Goal: Transaction & Acquisition: Purchase product/service

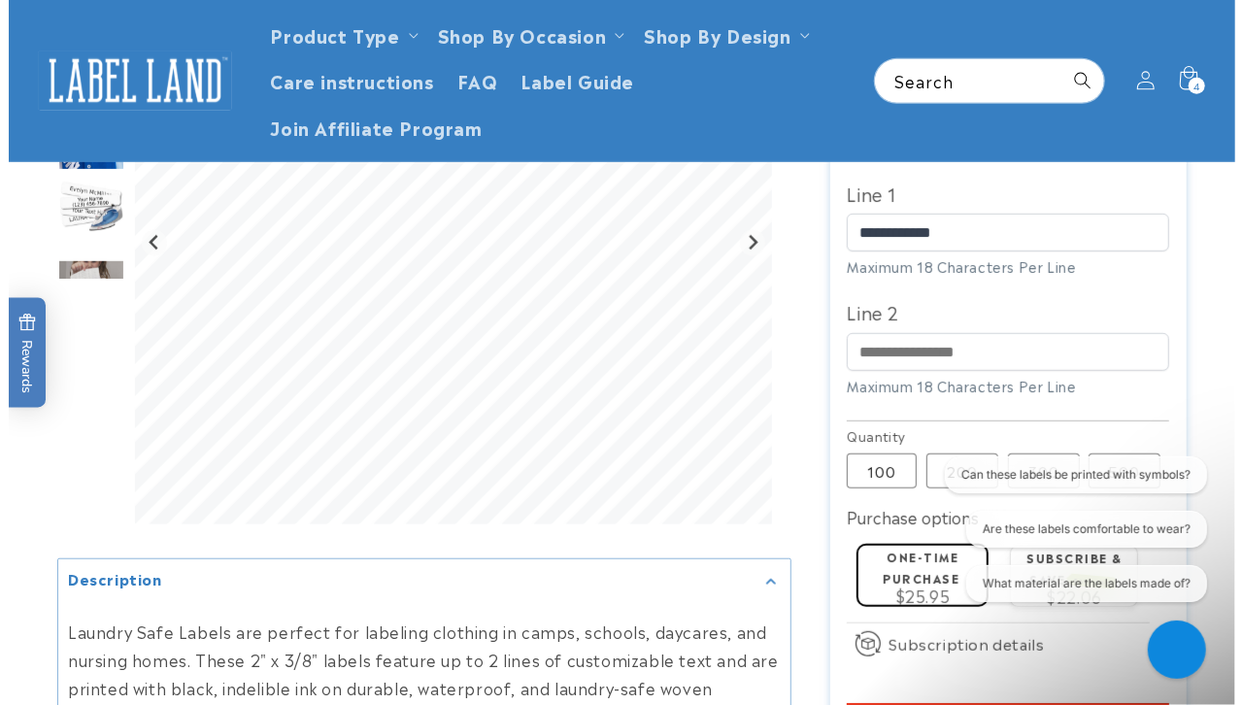
scroll to position [497, 0]
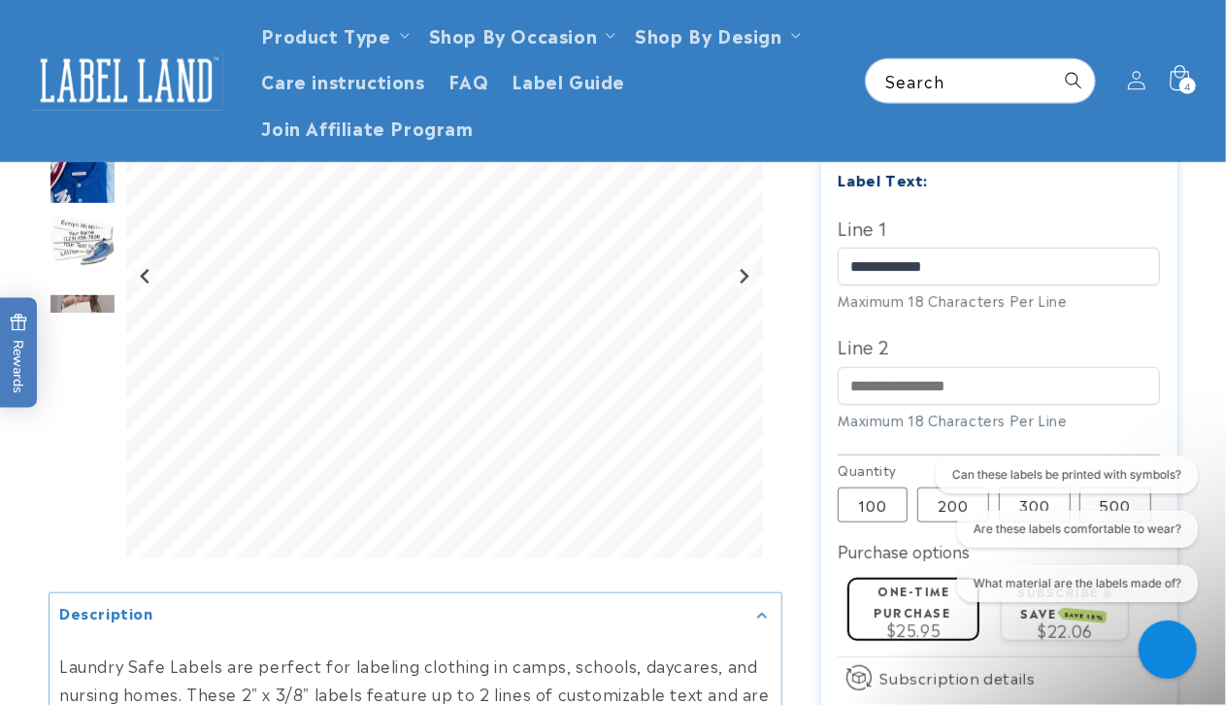
click at [1184, 87] on span "4" at bounding box center [1187, 86] width 7 height 17
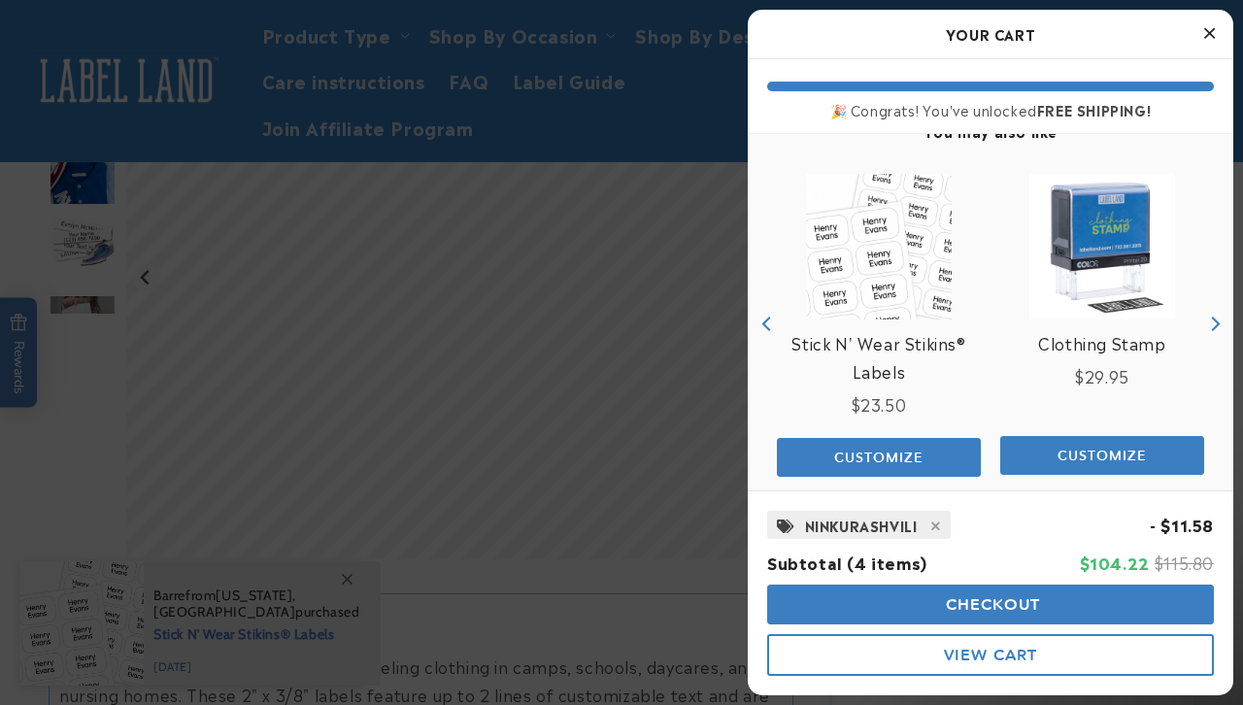
click at [961, 659] on span "View Cart" at bounding box center [990, 655] width 93 height 18
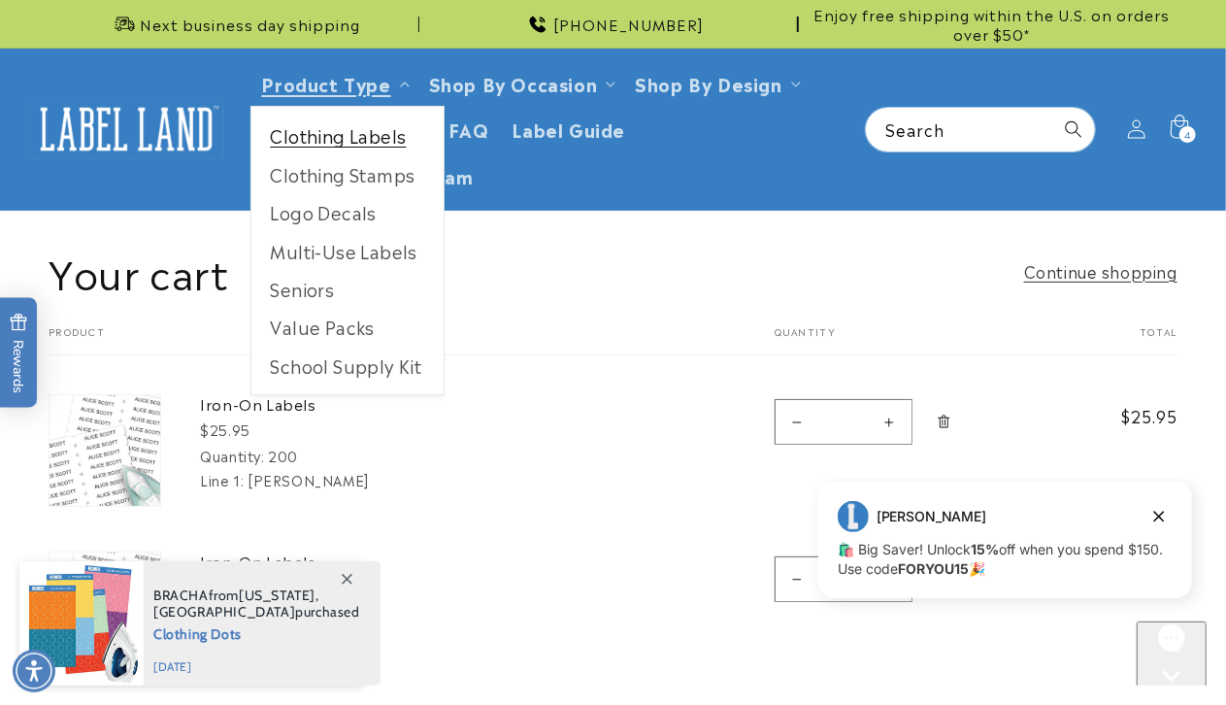
click at [297, 140] on link "Clothing Labels" at bounding box center [347, 135] width 192 height 38
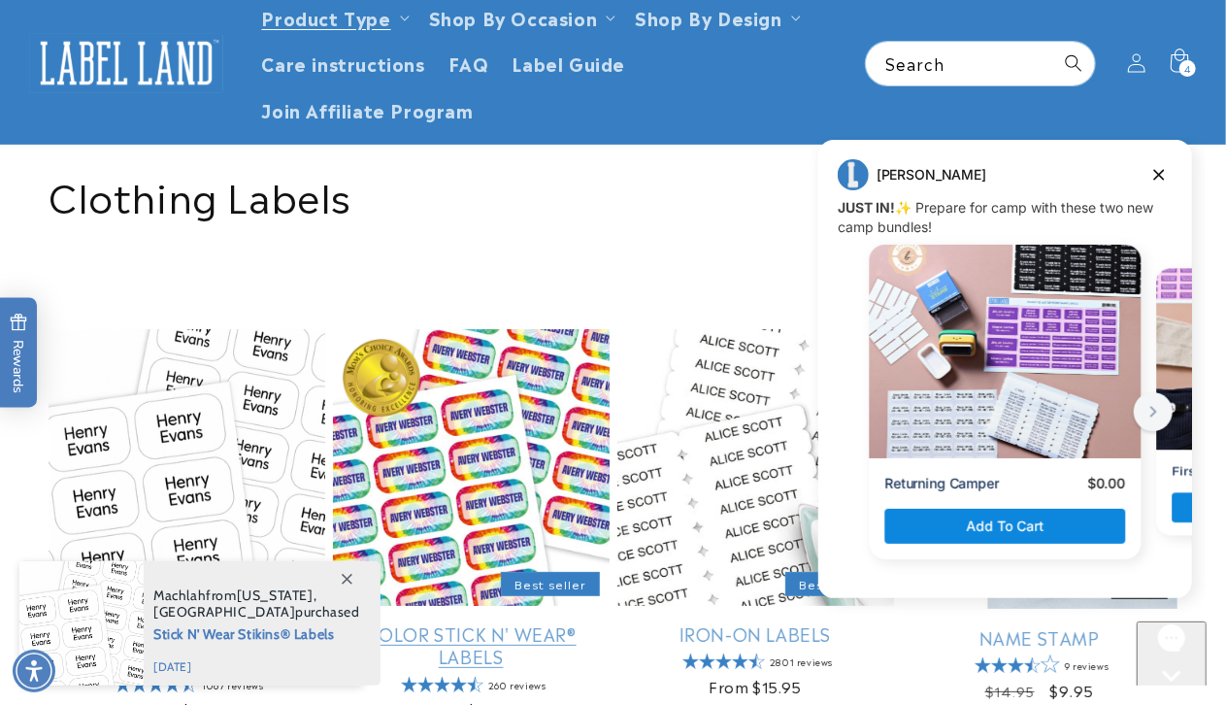
scroll to position [97, 0]
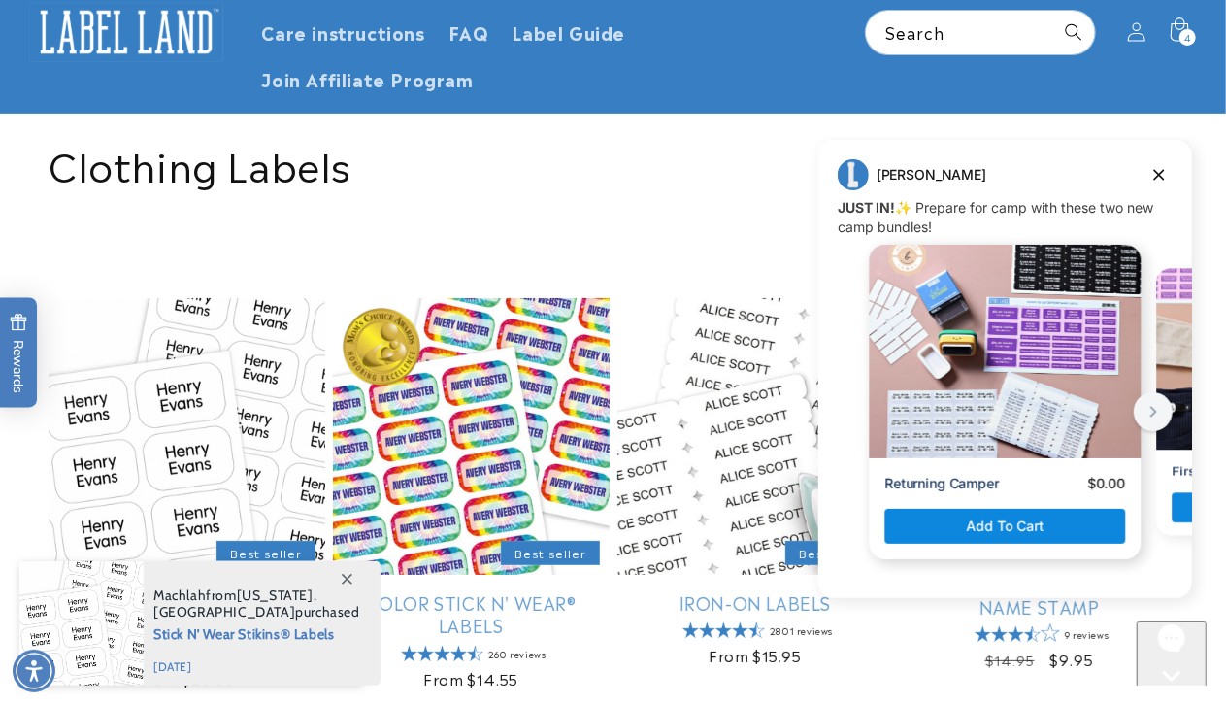
click at [978, 363] on div "Message from Jenny. JUST IN! ✨ Prepare for camp with these two new camp bundles!" at bounding box center [1005, 351] width 272 height 214
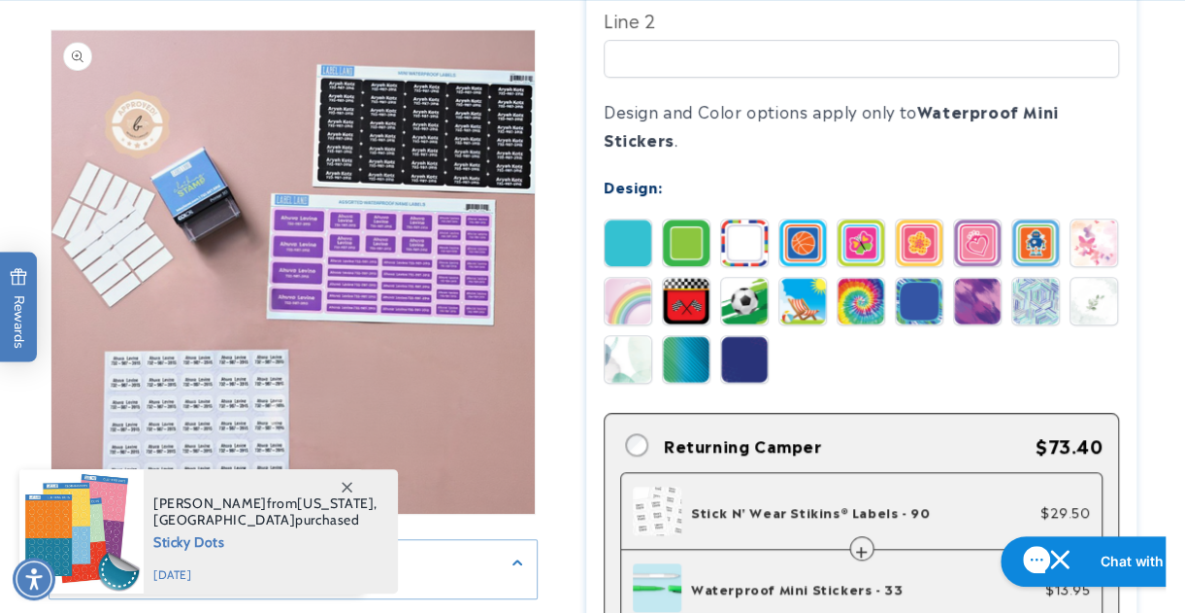
scroll to position [971, 0]
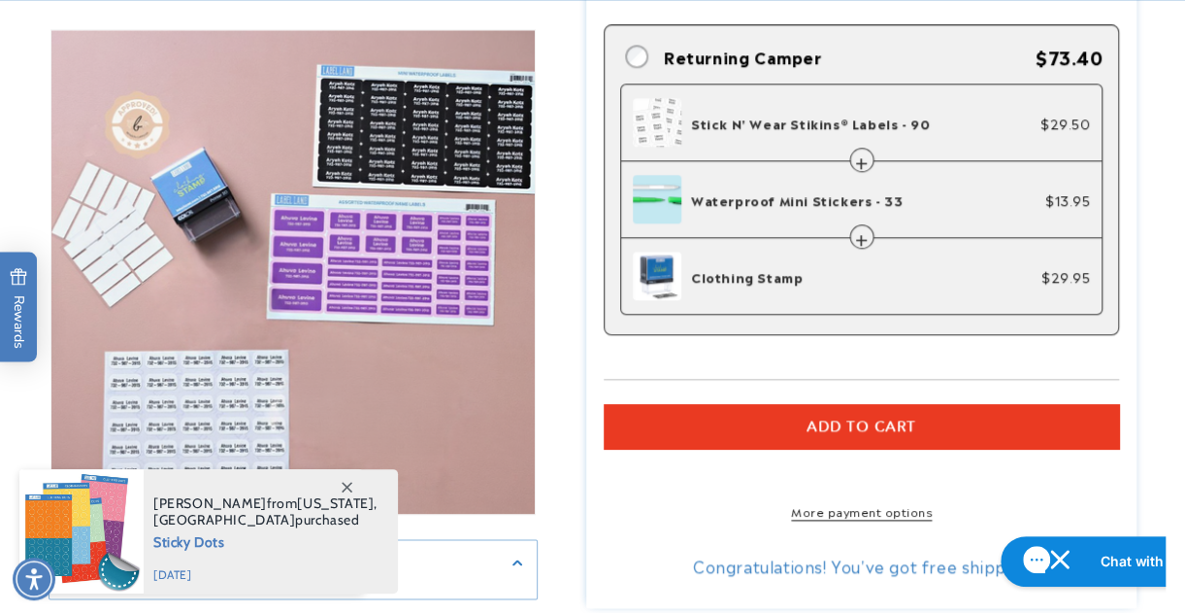
click at [342, 485] on icon at bounding box center [347, 486] width 11 height 11
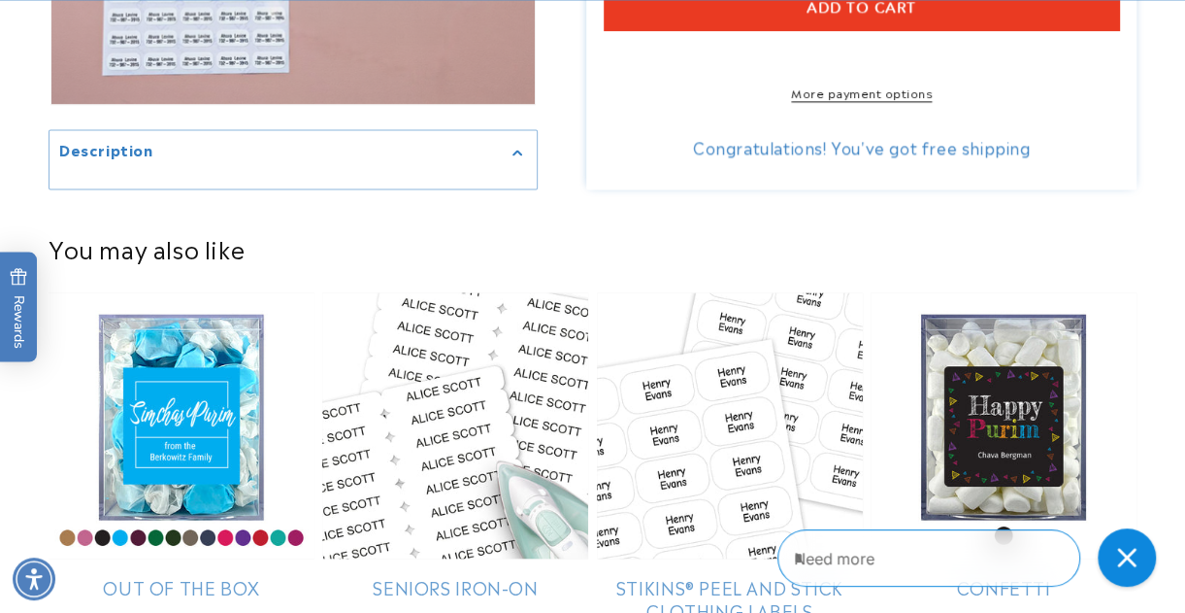
scroll to position [1553, 0]
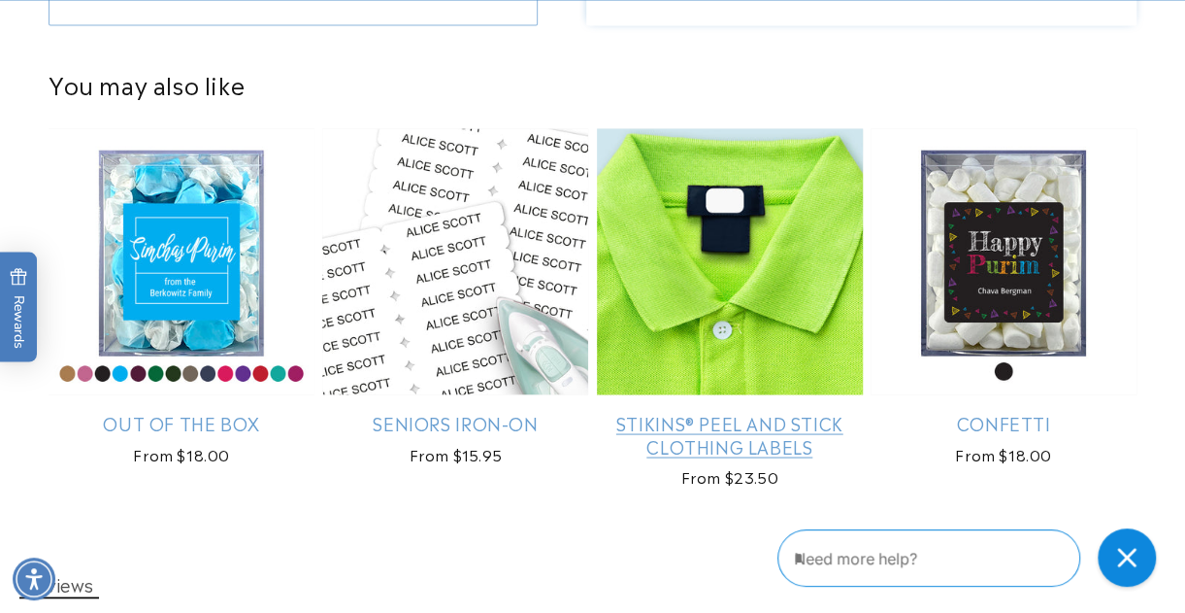
click at [659, 411] on link "Stikins® Peel and Stick Clothing Labels" at bounding box center [730, 434] width 266 height 46
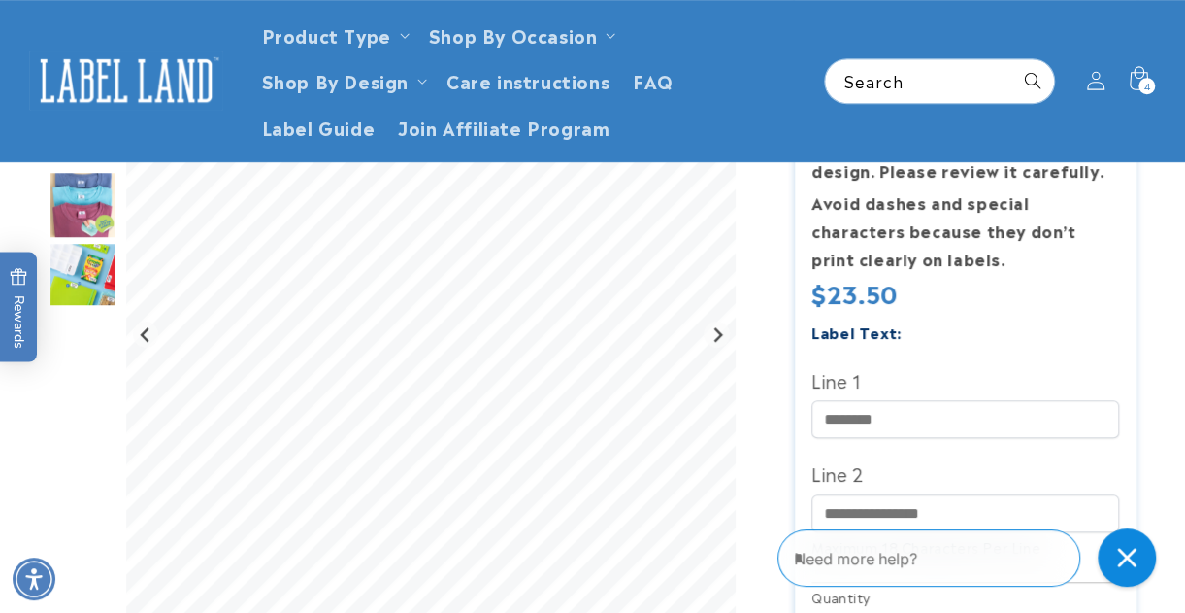
scroll to position [485, 0]
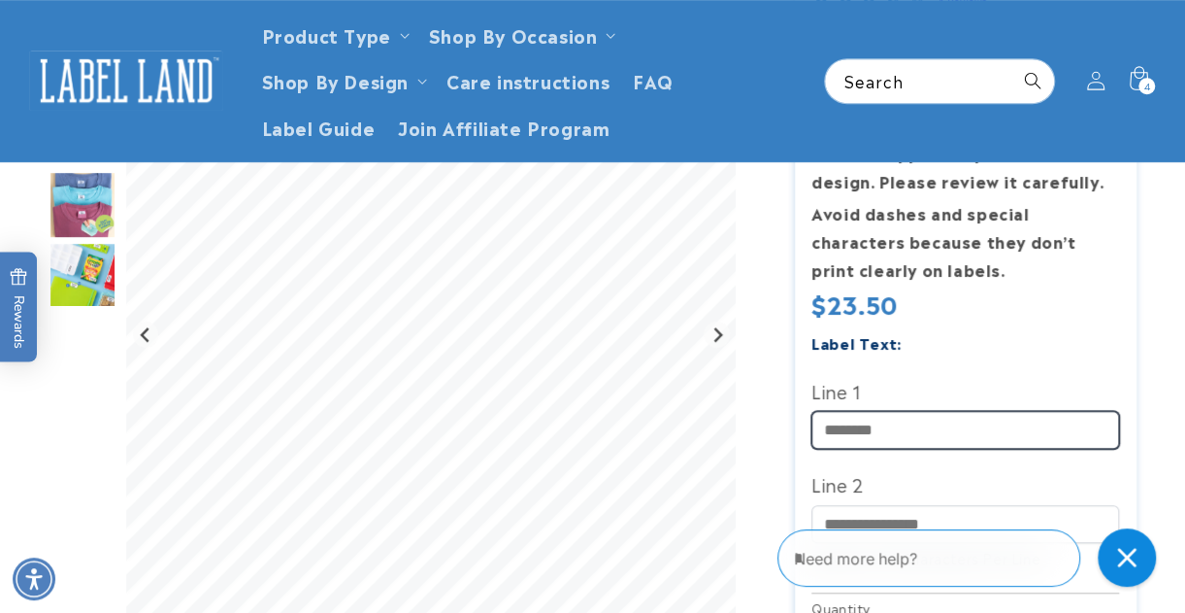
click at [880, 434] on input "Line 1" at bounding box center [966, 430] width 308 height 38
type input "**********"
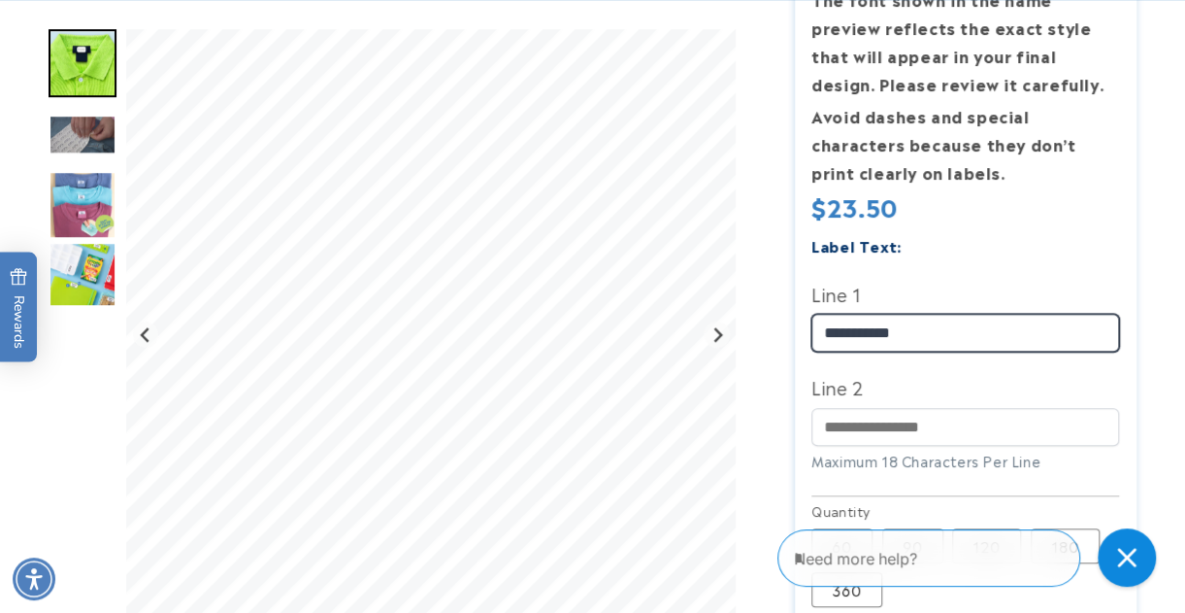
scroll to position [679, 0]
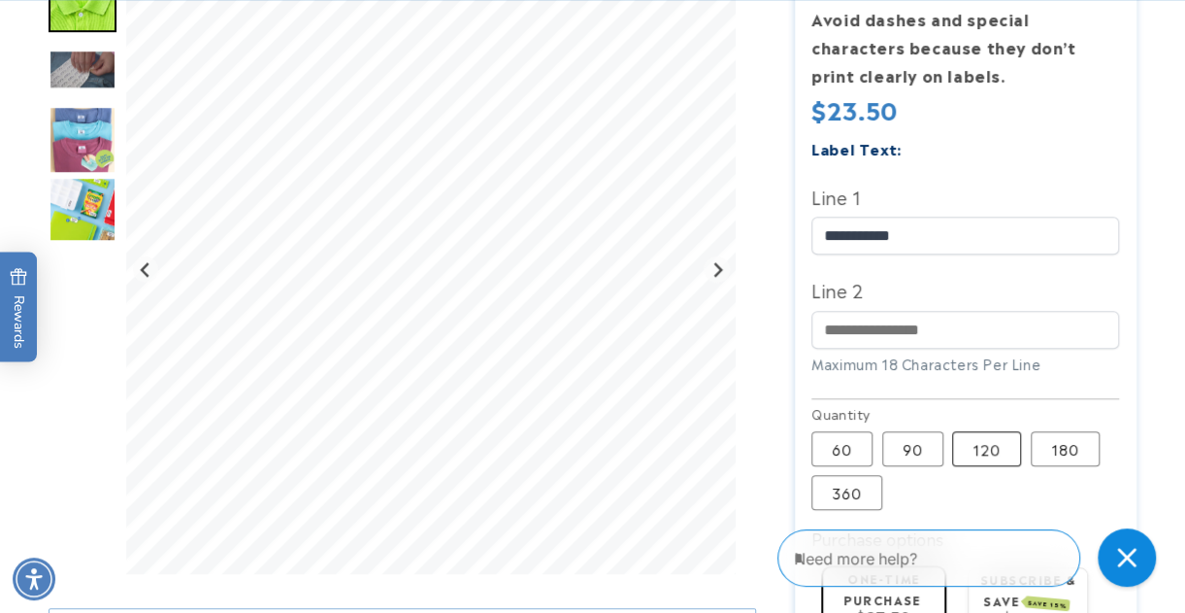
click at [979, 449] on label "120 Variant sold out or unavailable" at bounding box center [986, 448] width 69 height 35
click at [1058, 458] on label "180 Variant sold out or unavailable" at bounding box center [1065, 448] width 69 height 35
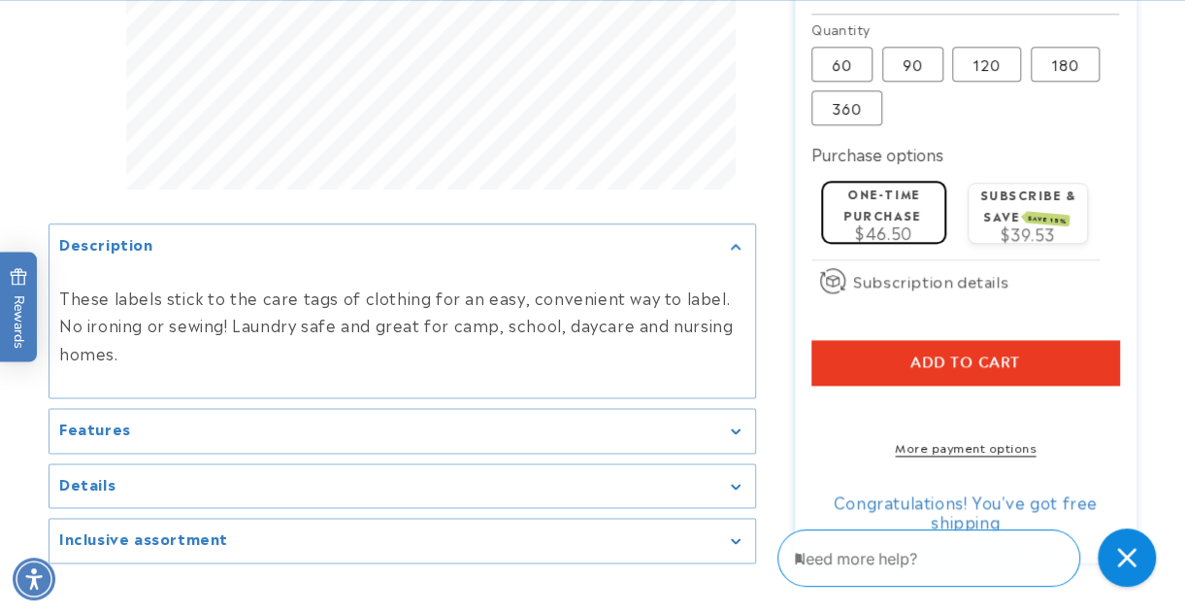
scroll to position [1068, 0]
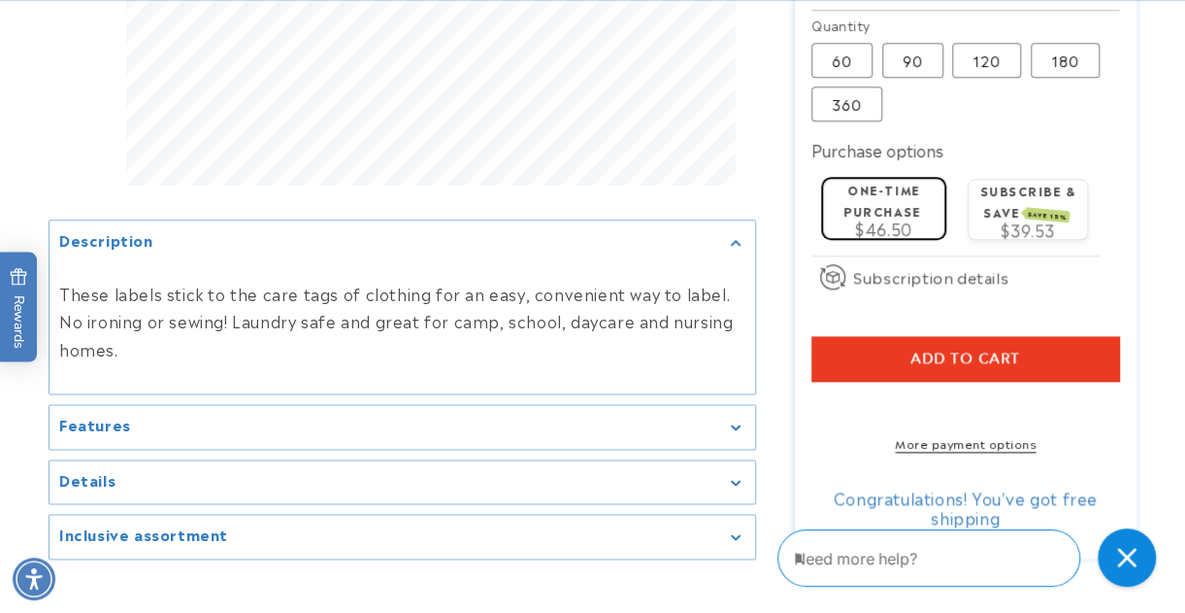
click at [877, 366] on button "Add to cart" at bounding box center [966, 358] width 308 height 45
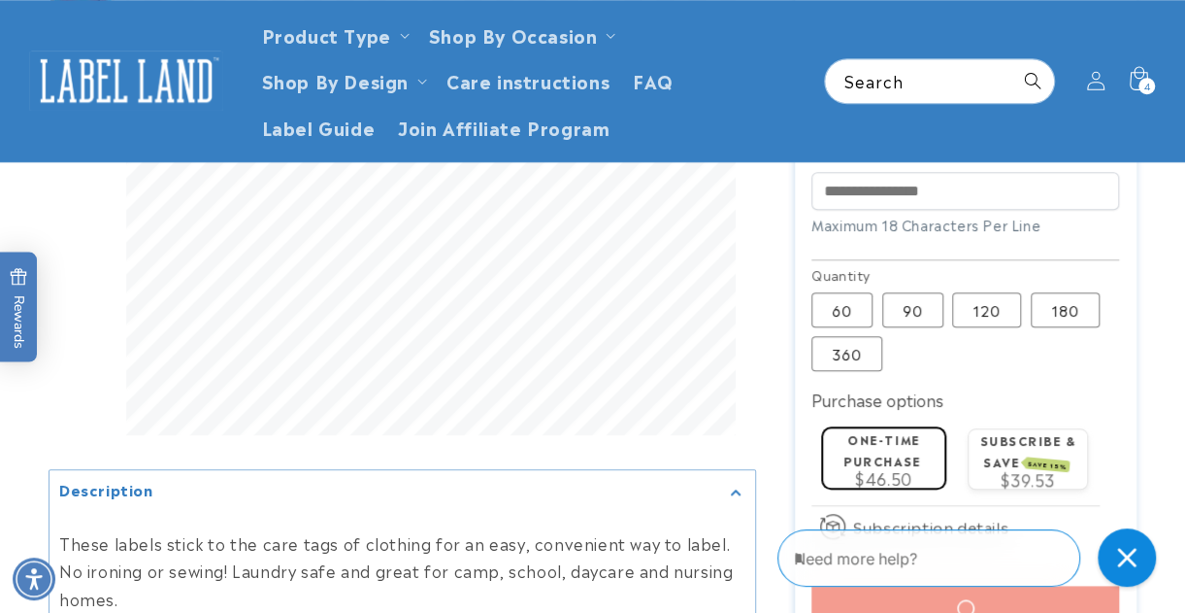
scroll to position [777, 0]
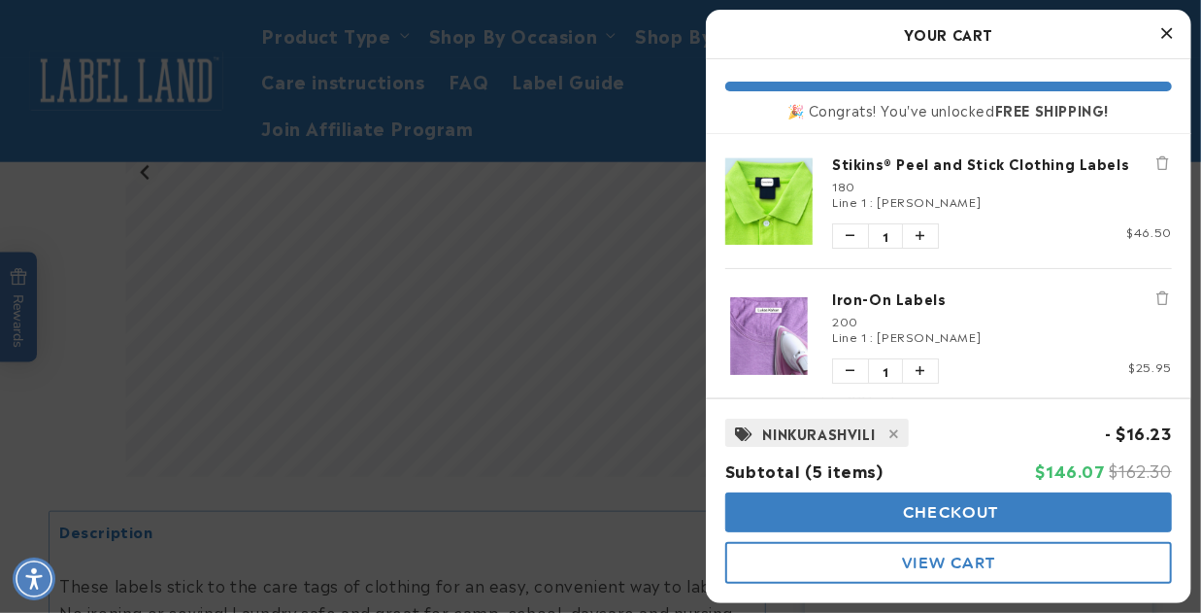
click at [1167, 32] on icon "Close Cart" at bounding box center [1167, 32] width 11 height 17
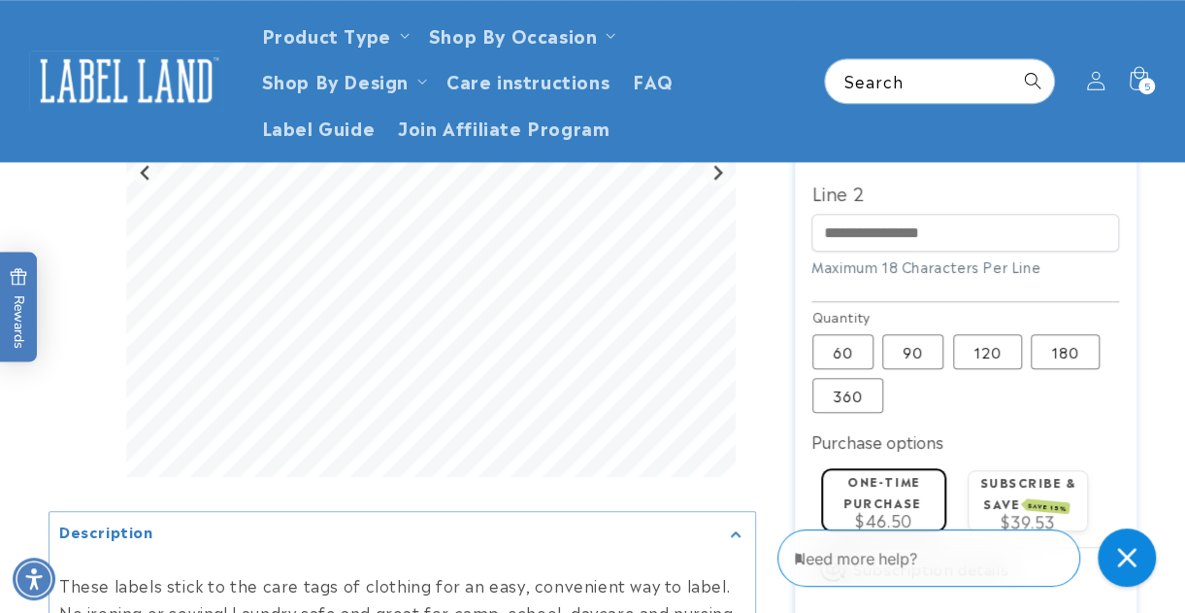
scroll to position [582, 0]
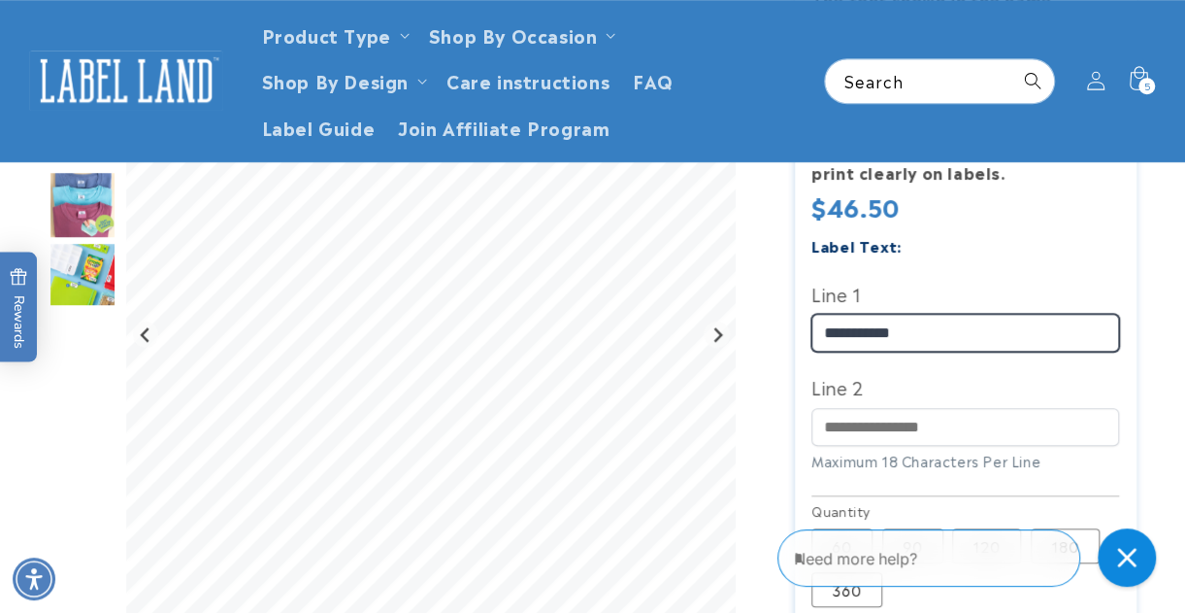
drag, startPoint x: 878, startPoint y: 327, endPoint x: 777, endPoint y: 339, distance: 101.6
click at [779, 339] on div "Stikins® Peel and Stick Clothing Labels Stikins® Peel and Stick Clothing Labels…" at bounding box center [946, 348] width 381 height 1389
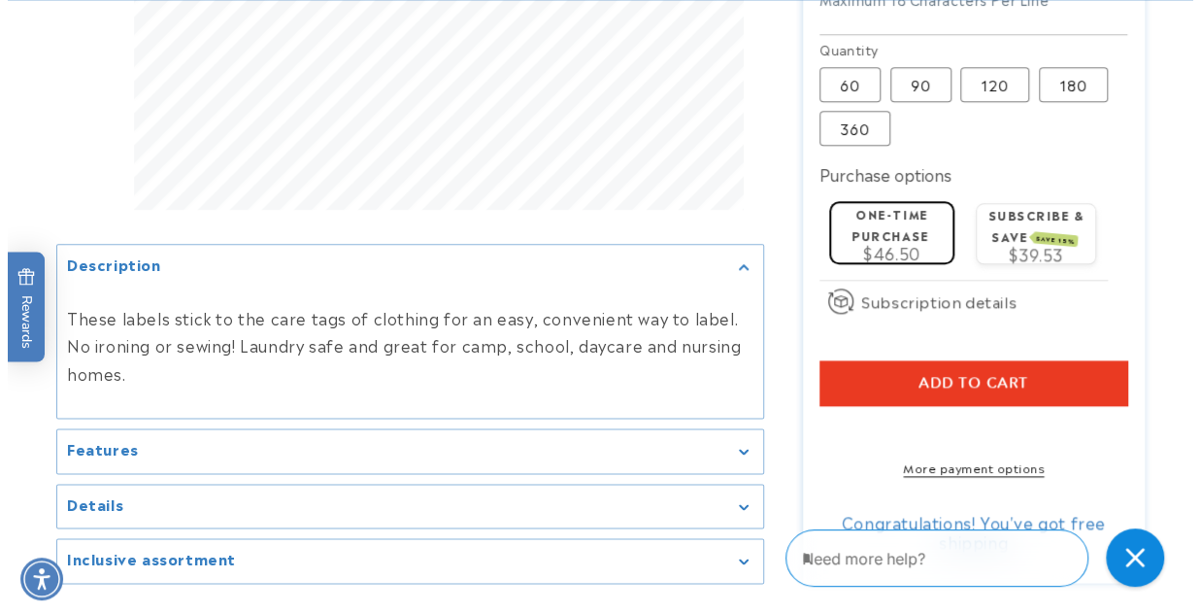
scroll to position [1068, 0]
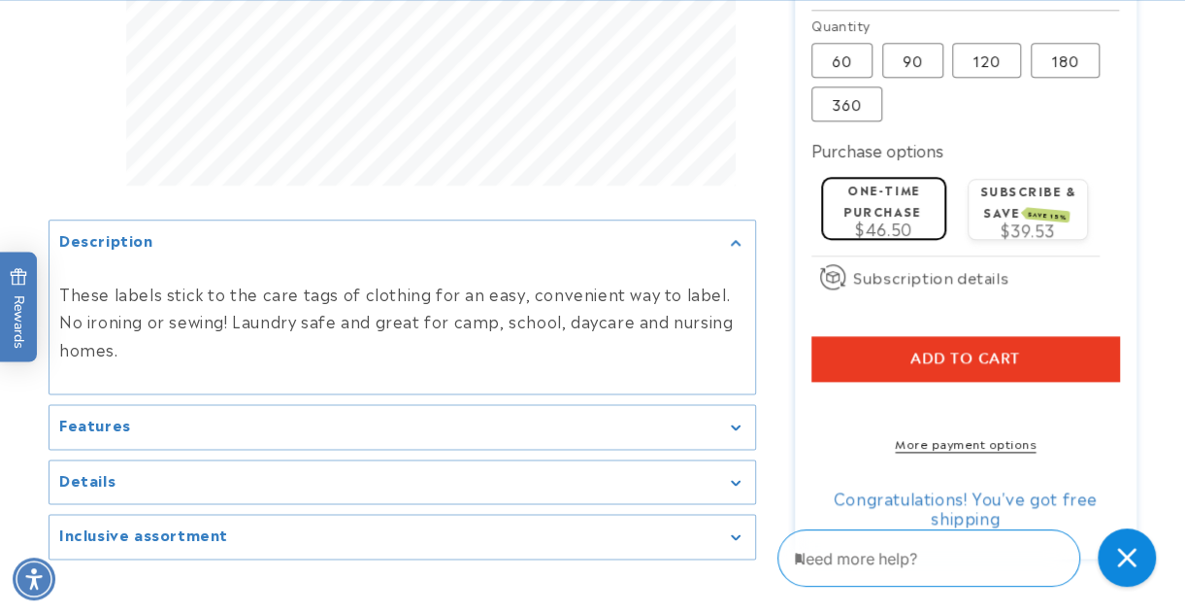
type input "**********"
click at [841, 352] on button "Add to cart" at bounding box center [966, 358] width 308 height 45
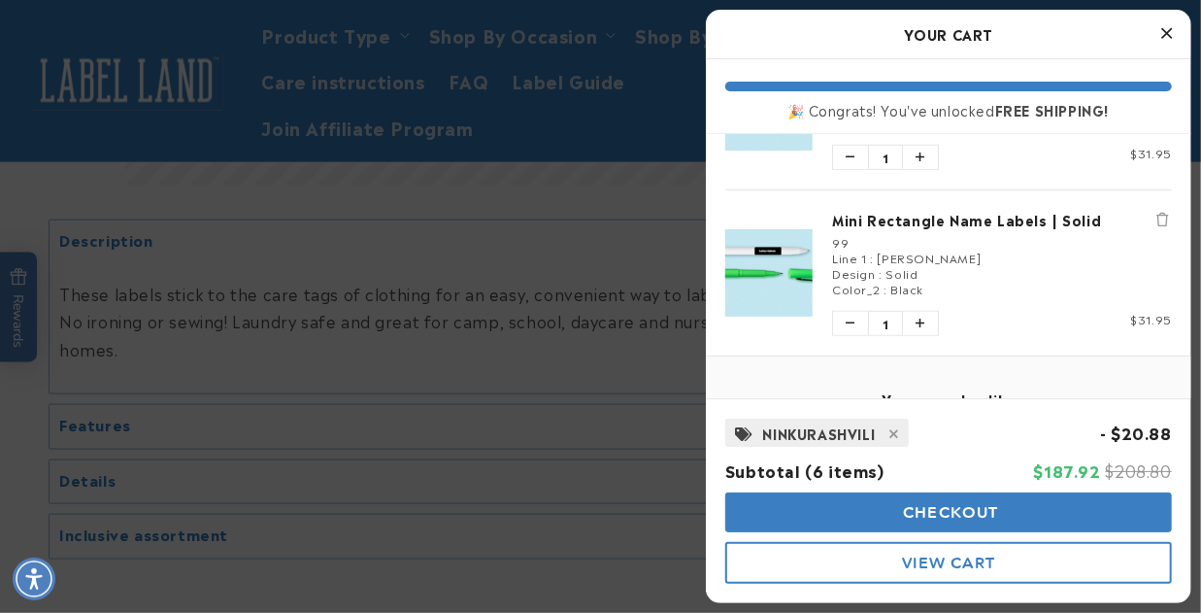
scroll to position [679, 0]
